Goal: Communication & Community: Answer question/provide support

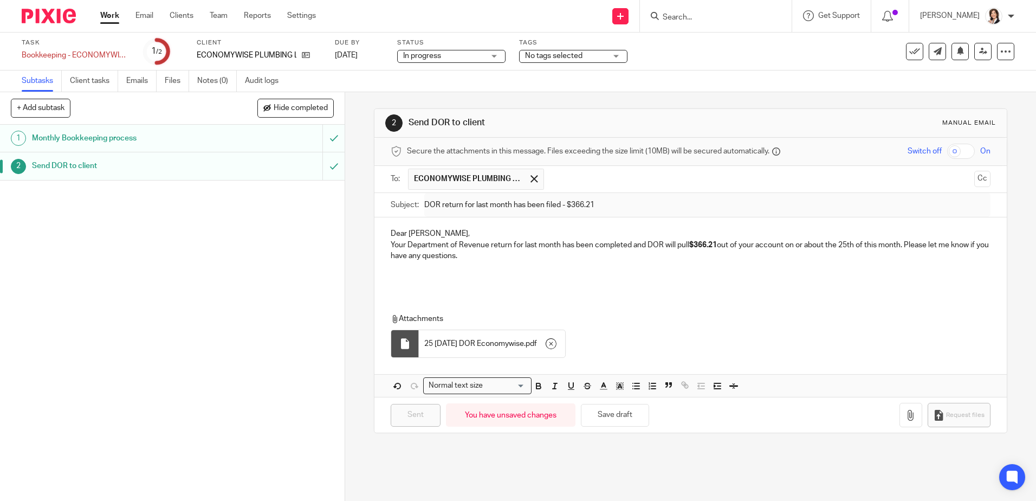
click at [723, 20] on input "Search" at bounding box center [711, 18] width 98 height 10
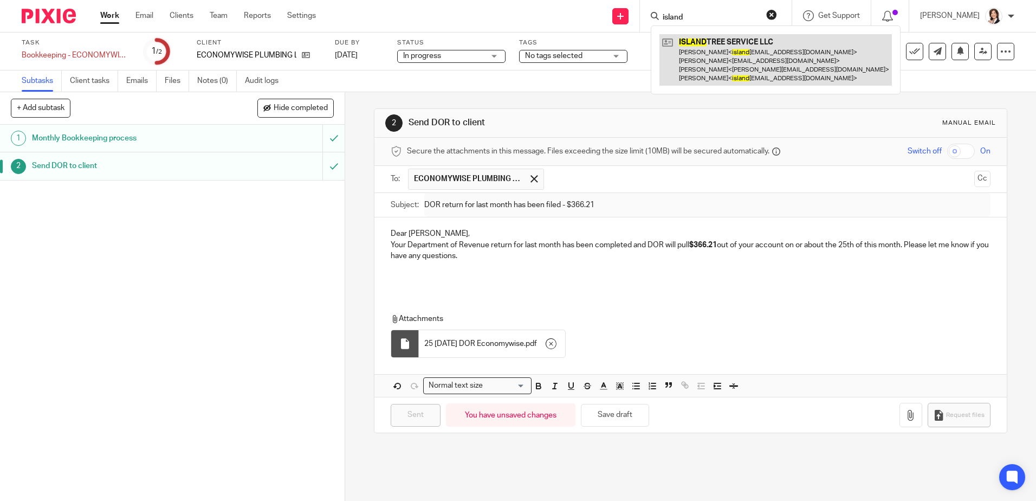
type input "island"
click at [731, 47] on link at bounding box center [775, 59] width 232 height 51
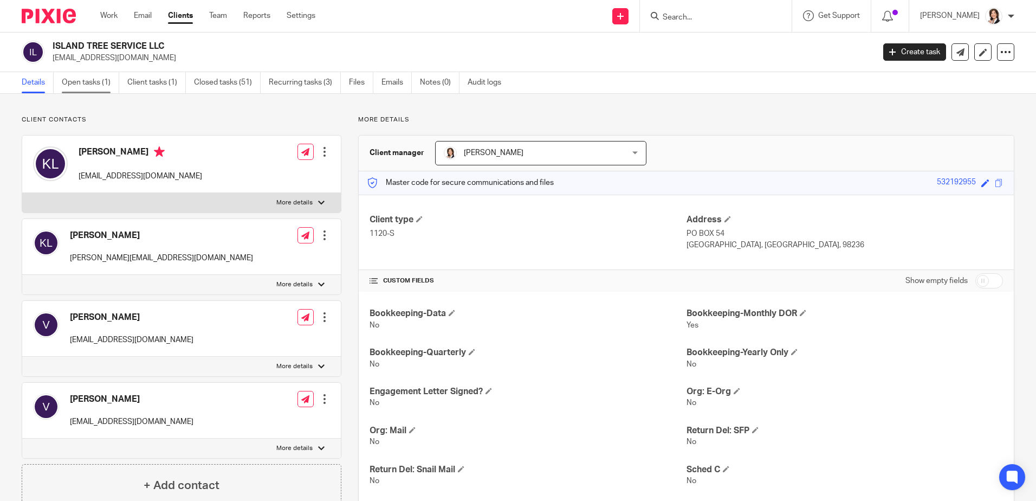
click at [86, 83] on link "Open tasks (1)" at bounding box center [90, 82] width 57 height 21
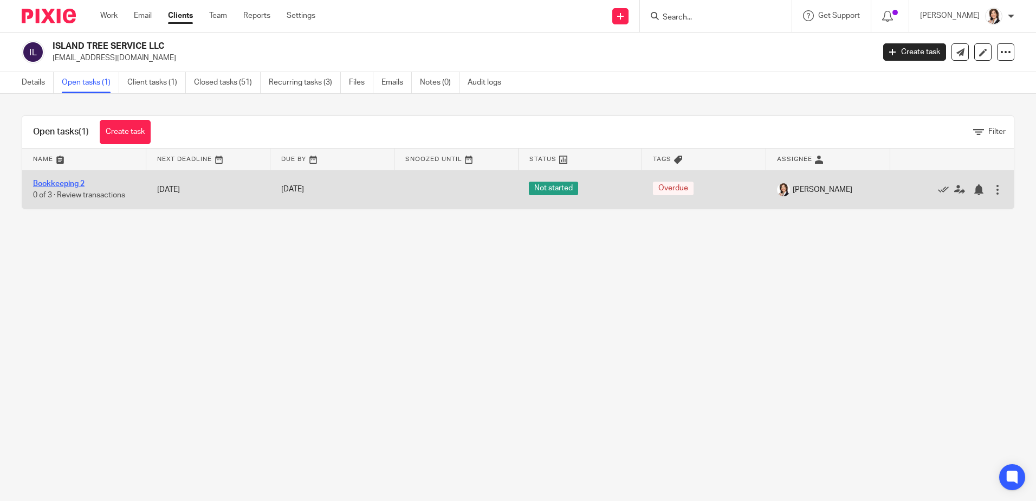
click at [72, 182] on link "Bookkeeping 2" at bounding box center [58, 184] width 51 height 8
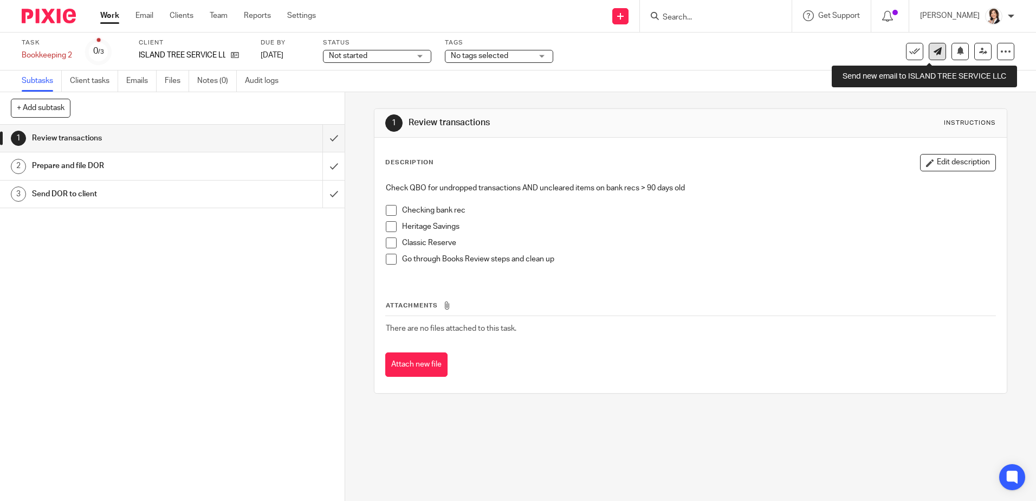
click at [934, 54] on icon at bounding box center [938, 51] width 8 height 8
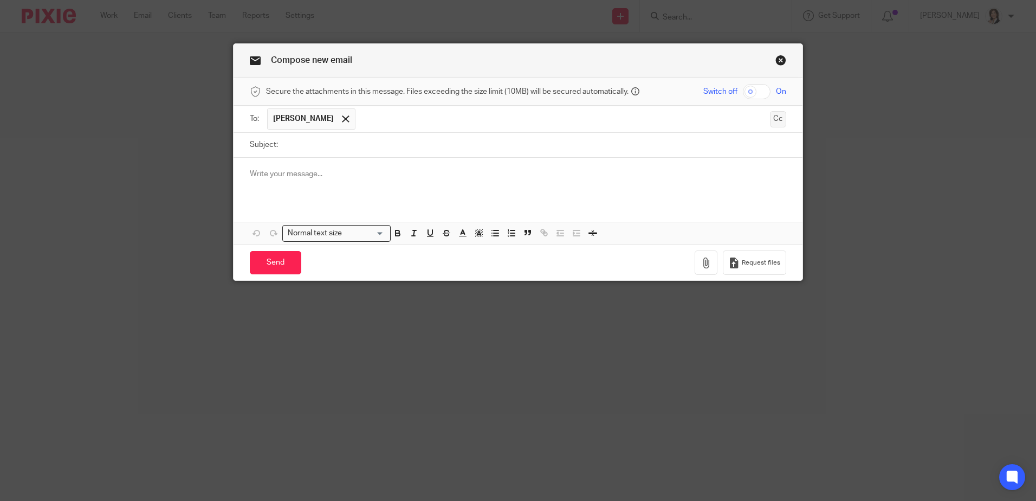
click at [773, 114] on button "Cc" at bounding box center [778, 119] width 16 height 16
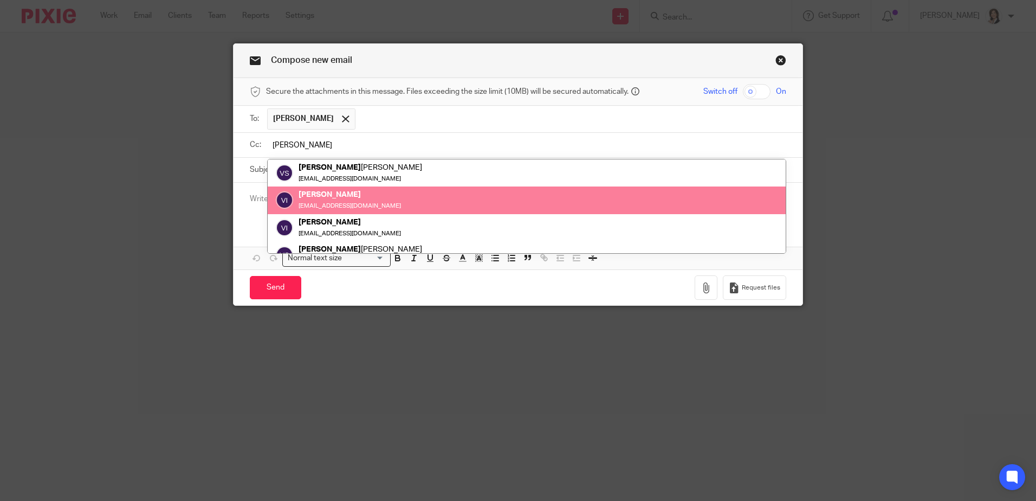
type input "[PERSON_NAME]"
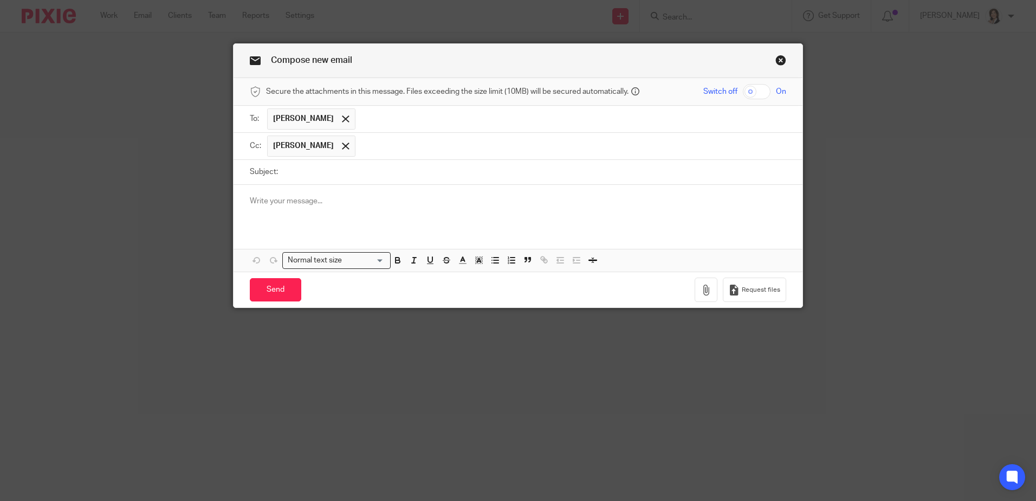
click at [325, 175] on input "Subject:" at bounding box center [534, 172] width 503 height 24
type input "Unreconciled entries in June & July"
click at [328, 198] on p at bounding box center [518, 201] width 536 height 11
click at [339, 115] on div at bounding box center [345, 119] width 12 height 16
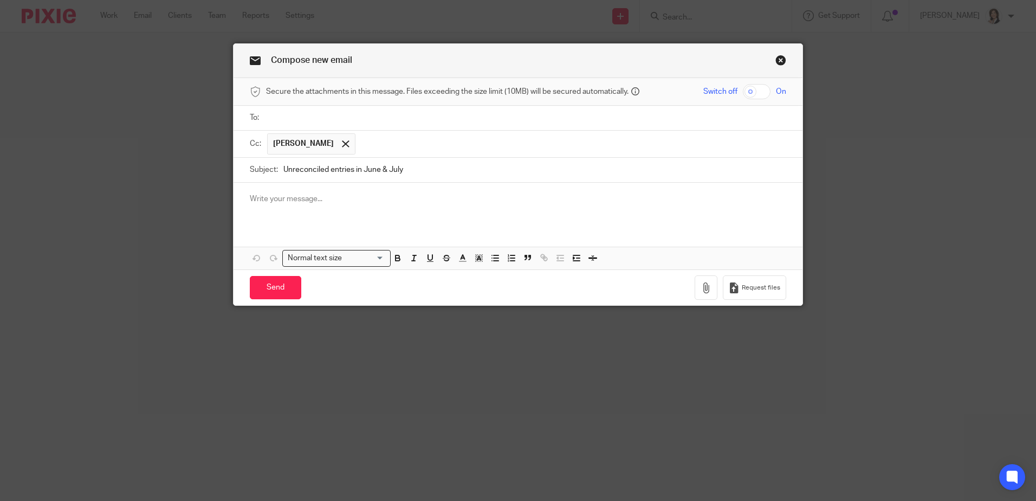
click at [303, 118] on input "text" at bounding box center [526, 118] width 512 height 12
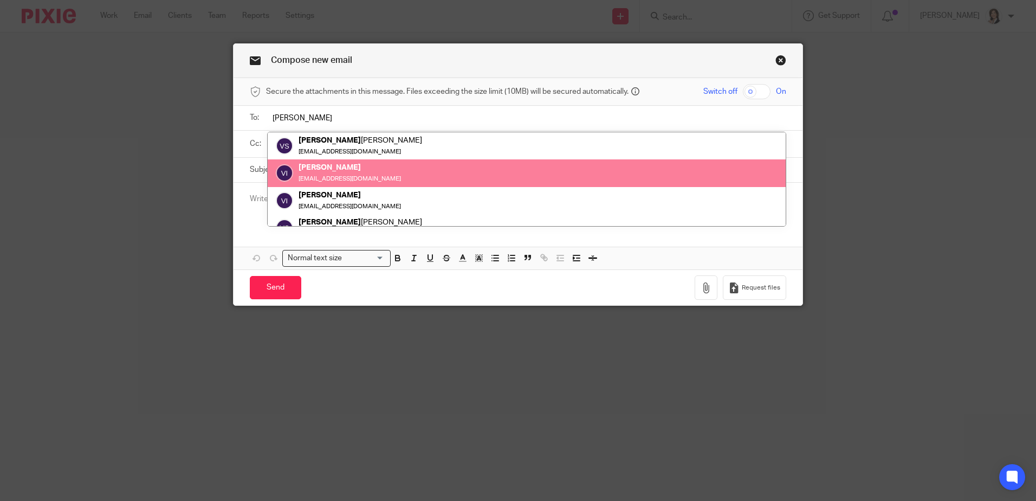
type input "[PERSON_NAME]"
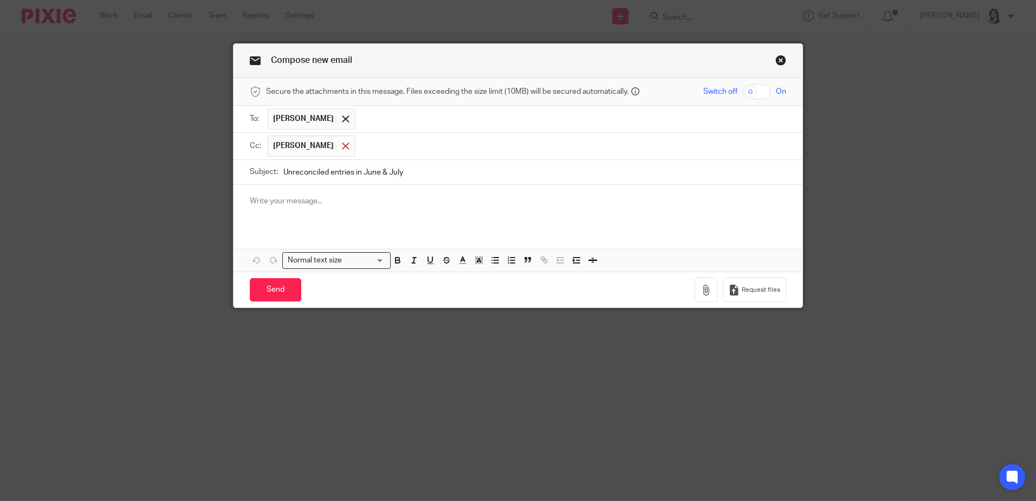
click at [342, 147] on span at bounding box center [345, 146] width 7 height 7
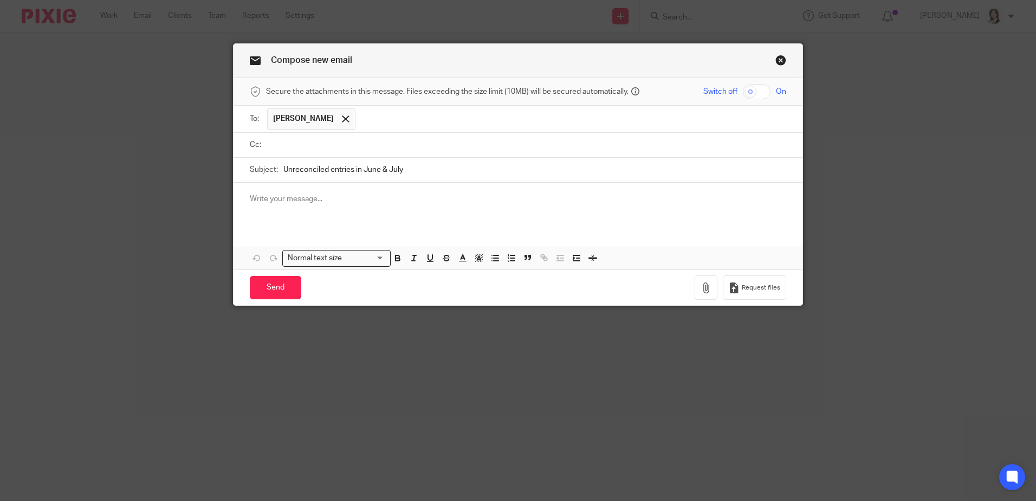
click at [300, 146] on input "text" at bounding box center [526, 145] width 512 height 12
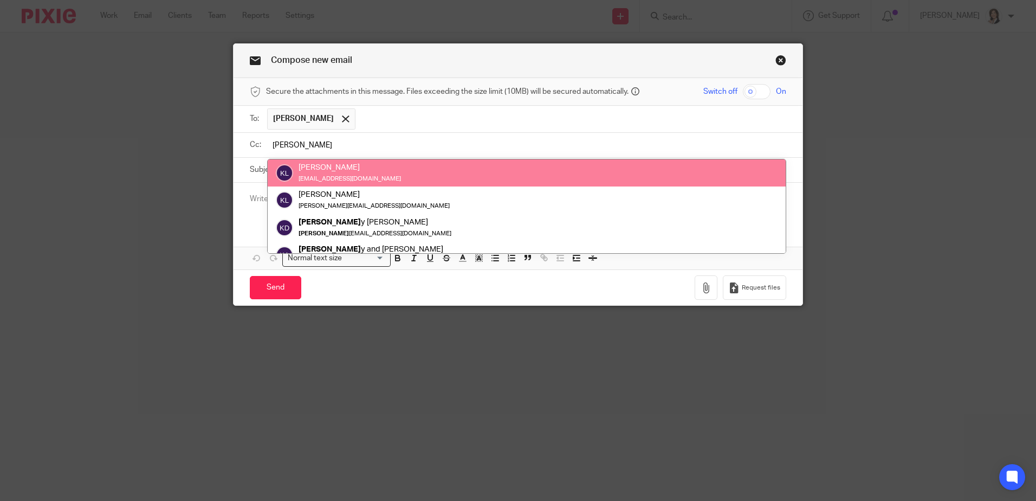
type input "[PERSON_NAME]"
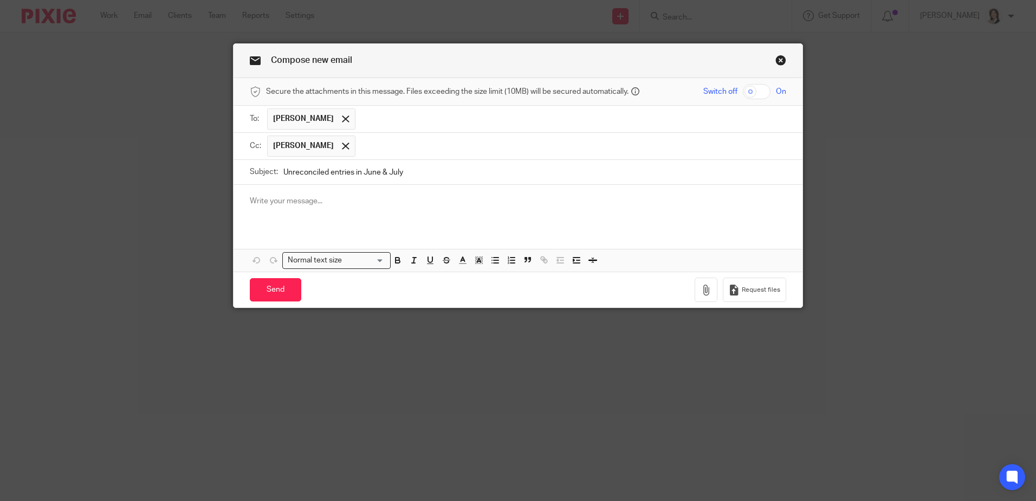
click at [290, 206] on div at bounding box center [518, 206] width 569 height 42
click at [291, 198] on p at bounding box center [518, 201] width 536 height 11
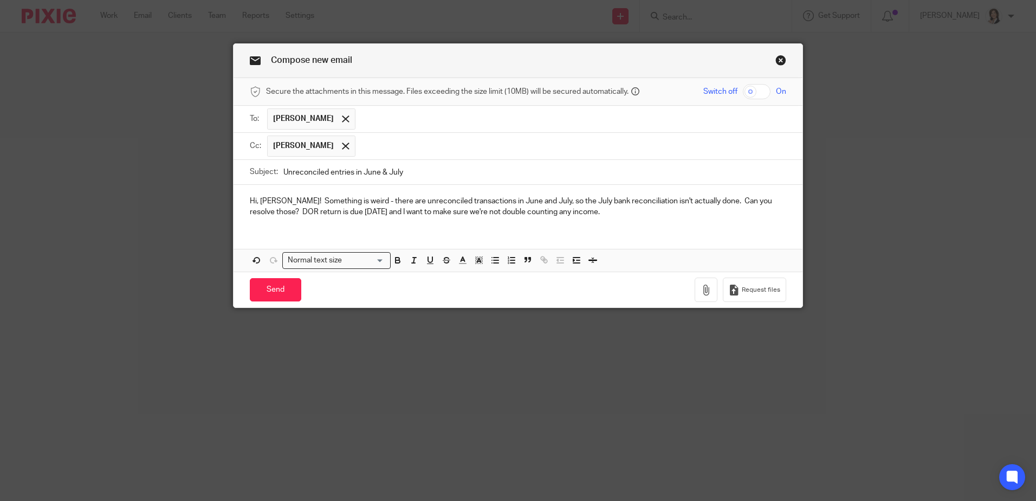
click at [376, 216] on p "Hi, [PERSON_NAME]! Something is weird - there are unreconciled transactions in …" at bounding box center [518, 207] width 536 height 22
click at [531, 204] on p "Hi, [PERSON_NAME]! Something is weird - there are unreconciled transactions in …" at bounding box center [518, 207] width 536 height 22
click at [619, 214] on p "Hi, [PERSON_NAME]! Something is weird - there are unreconciled transactions in …" at bounding box center [518, 207] width 536 height 22
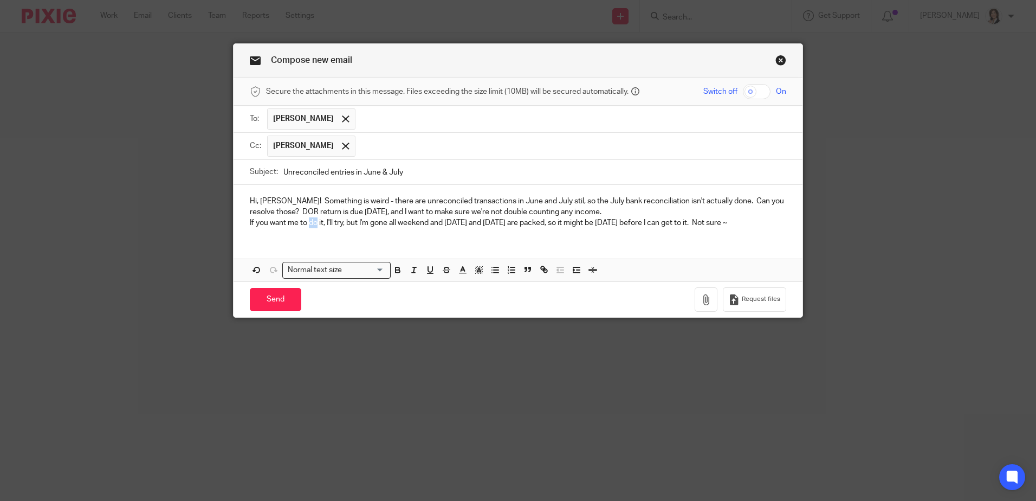
drag, startPoint x: 305, startPoint y: 221, endPoint x: 313, endPoint y: 221, distance: 8.1
click at [313, 221] on p "If you want me to do it, I'll try, but I'm gone all weekend and [DATE] and [DAT…" at bounding box center [518, 222] width 536 height 11
click at [760, 222] on p "If you want me to look at it, I'll try, but I'm gone all weekend and [DATE] and…" at bounding box center [518, 222] width 536 height 11
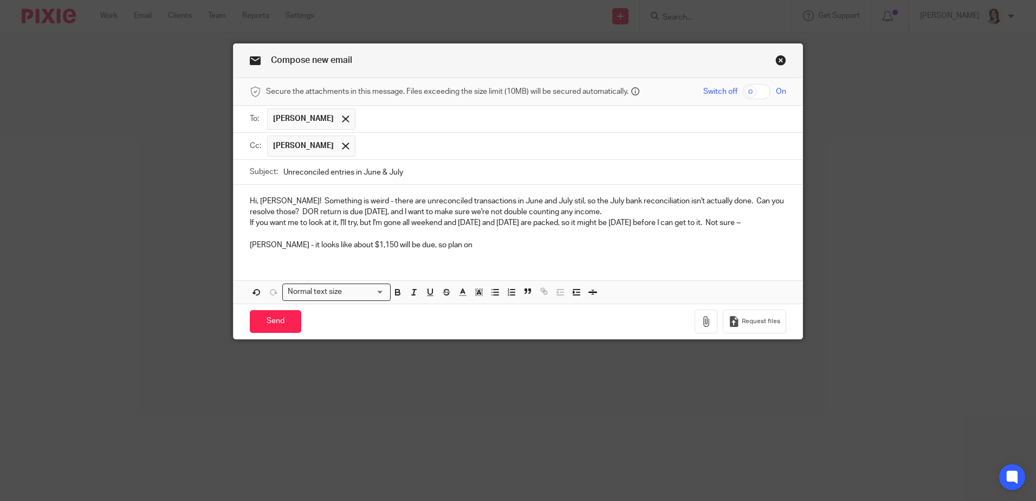
click at [350, 242] on p "[PERSON_NAME] - it looks like about $1,150 will be due, so plan on" at bounding box center [518, 245] width 536 height 11
click at [448, 243] on p "[PERSON_NAME] - it looks like about $1,200 will be due, so plan on" at bounding box center [518, 245] width 536 height 11
drag, startPoint x: 308, startPoint y: 243, endPoint x: 327, endPoint y: 241, distance: 19.2
click at [327, 241] on p "[PERSON_NAME] - it looks like about $1,200 will be due, so plan on that for [DA…" at bounding box center [518, 245] width 536 height 11
click at [548, 245] on p "[PERSON_NAME] - it looks like somewhere around $1,200 will be due, so plan on t…" at bounding box center [518, 245] width 536 height 11
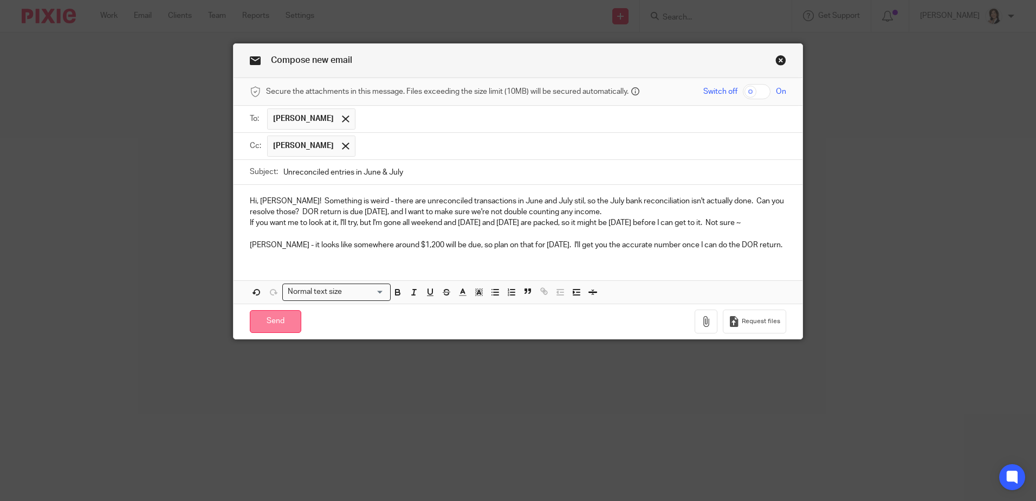
click at [264, 319] on input "Send" at bounding box center [275, 321] width 51 height 23
